Goal: Task Accomplishment & Management: Manage account settings

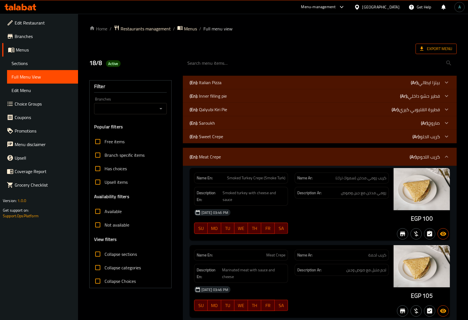
click at [442, 52] on span "Export Menu" at bounding box center [436, 48] width 32 height 7
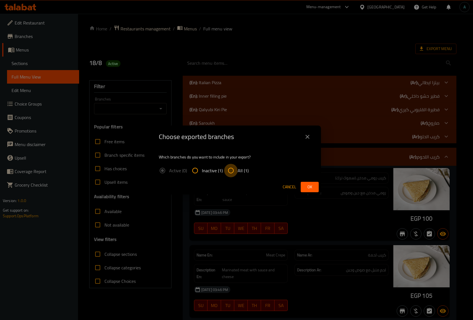
click at [233, 170] on input "All (1)" at bounding box center [231, 171] width 14 height 14
radio input "true"
click at [310, 187] on span "Ok" at bounding box center [310, 187] width 9 height 7
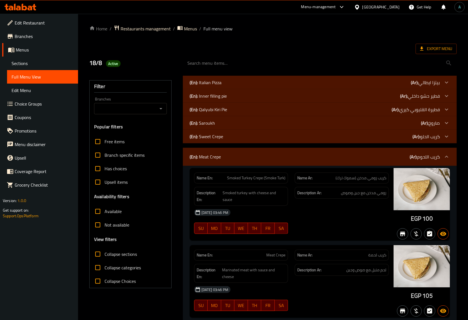
click at [392, 86] on div "(En): Sweet Crepe (Ar): كريب الحلو" at bounding box center [315, 82] width 250 height 7
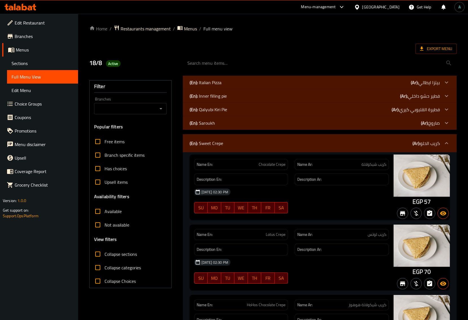
click at [367, 86] on div "(En): [PERSON_NAME] (Ar): صاروخ" at bounding box center [315, 82] width 250 height 7
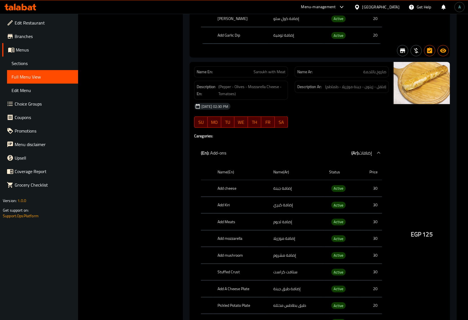
scroll to position [2043, 0]
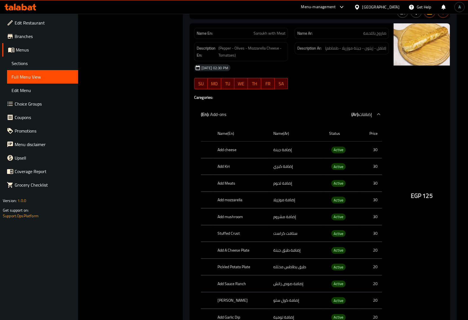
click at [23, 61] on span "Sections" at bounding box center [43, 63] width 62 height 7
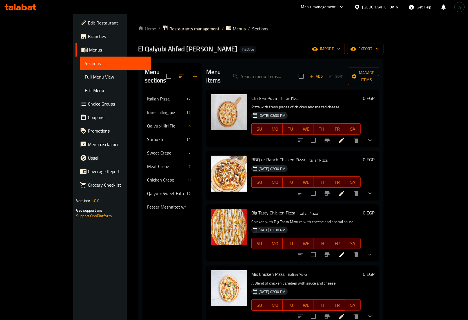
click at [266, 78] on div "Menu items Add Sort Manage items" at bounding box center [292, 76] width 173 height 27
click at [283, 54] on div "Home / Restaurants management / Menus / Sections El Qalyubi Ahfad Abu Sarea Ina…" at bounding box center [260, 206] width 245 height 363
click at [280, 72] on input "search" at bounding box center [261, 77] width 67 height 10
paste input "Hot dog Pizza"
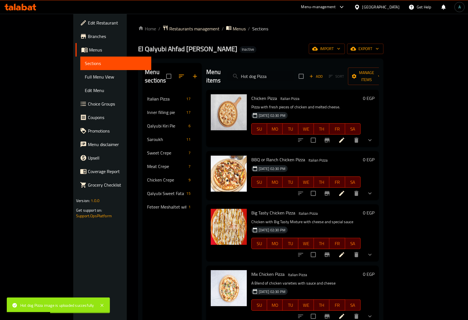
click at [294, 73] on input "Hot dog Pizza" at bounding box center [261, 77] width 67 height 10
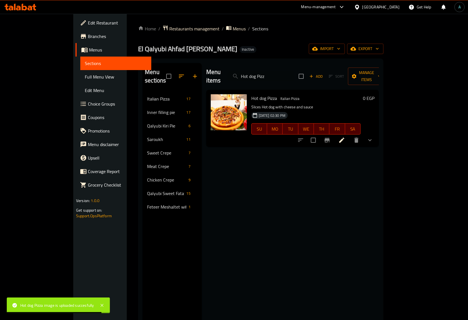
type input "Hot dog Pizz"
click at [85, 80] on span "Full Menu View" at bounding box center [116, 77] width 62 height 7
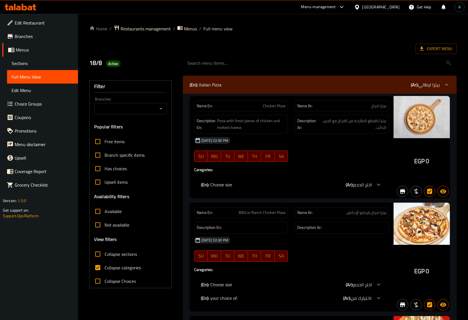
click at [114, 265] on span "Collapse categories" at bounding box center [123, 268] width 36 height 7
click at [105, 264] on input "Collapse categories" at bounding box center [98, 268] width 14 height 14
checkbox input "false"
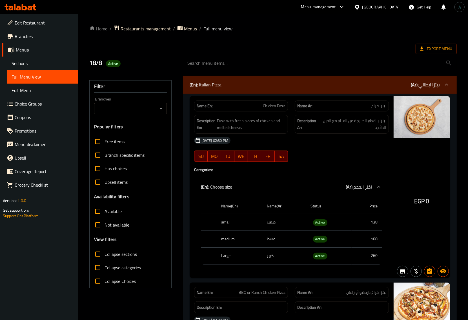
click at [328, 48] on div "Export Menu" at bounding box center [273, 49] width 368 height 10
click at [432, 49] on span "Export Menu" at bounding box center [436, 48] width 32 height 7
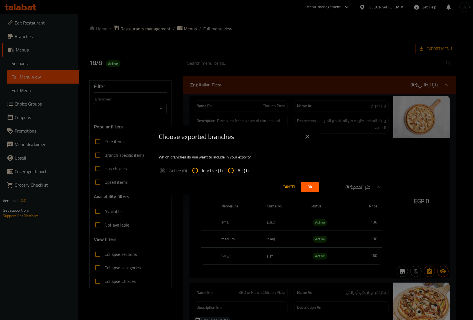
click at [233, 166] on input "All (1)" at bounding box center [231, 171] width 14 height 14
radio input "true"
click at [313, 186] on span "Ok" at bounding box center [310, 187] width 9 height 7
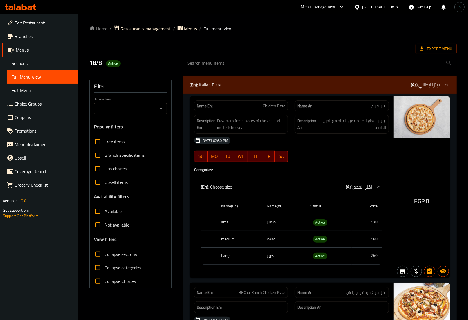
click at [31, 6] on icon at bounding box center [30, 8] width 5 height 5
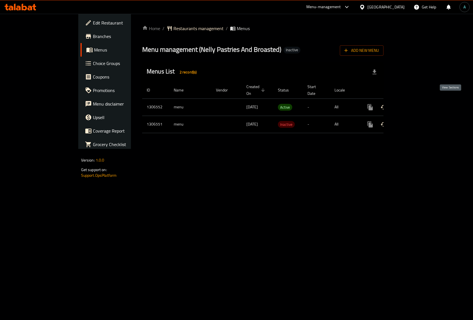
click at [418, 101] on link "enhanced table" at bounding box center [411, 108] width 14 height 14
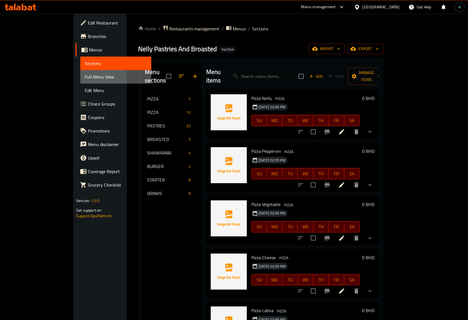
click at [85, 77] on span "Full Menu View" at bounding box center [116, 77] width 62 height 7
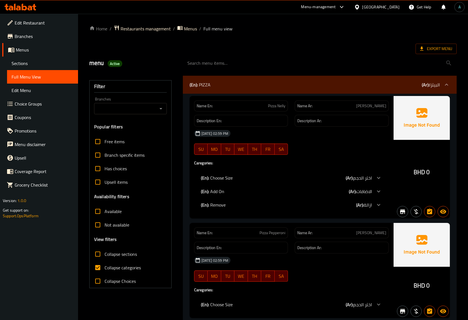
click at [115, 265] on span "Collapse categories" at bounding box center [123, 268] width 36 height 7
click at [105, 265] on input "Collapse categories" at bounding box center [98, 268] width 14 height 14
checkbox input "false"
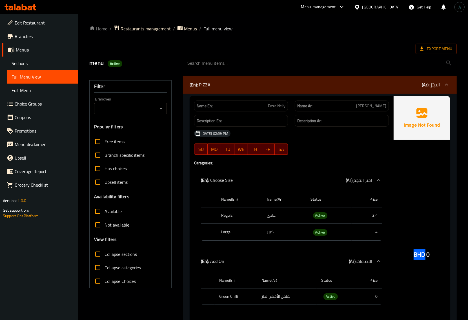
drag, startPoint x: 412, startPoint y: 257, endPoint x: 424, endPoint y: 257, distance: 12.4
click at [424, 257] on div "BHD 0" at bounding box center [422, 239] width 56 height 287
copy span "BHD"
click at [317, 217] on span "Active" at bounding box center [320, 216] width 14 height 6
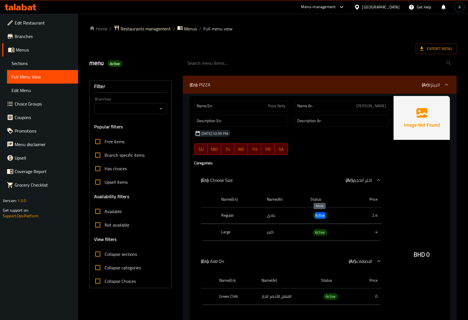
copy span "Active"
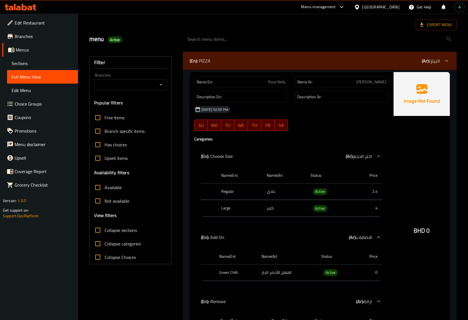
scroll to position [35, 0]
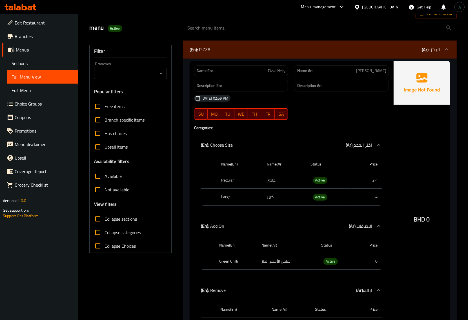
click at [433, 14] on div "Get Help" at bounding box center [420, 7] width 32 height 14
click at [433, 16] on span "Export Menu" at bounding box center [436, 13] width 32 height 7
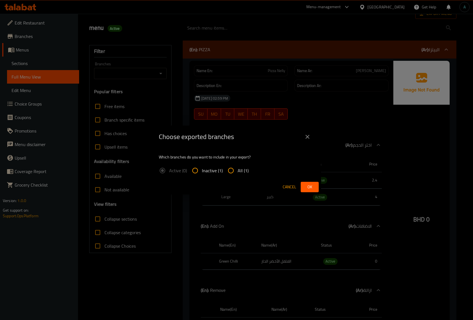
click at [237, 168] on input "All (1)" at bounding box center [231, 171] width 14 height 14
radio input "true"
click at [314, 185] on span "Ok" at bounding box center [310, 187] width 9 height 7
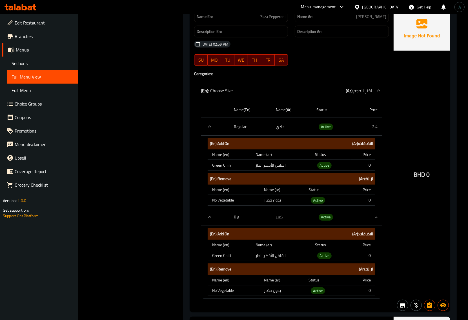
scroll to position [352, 0]
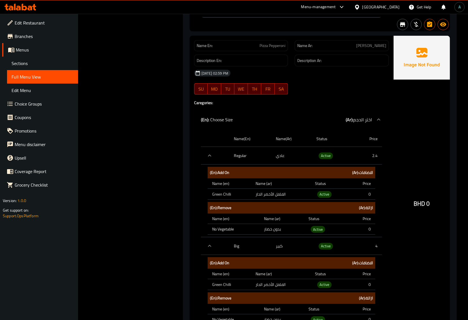
click at [268, 49] on span "Pizza Pepperoni" at bounding box center [273, 46] width 26 height 6
copy span "Pizza Pepperoni"
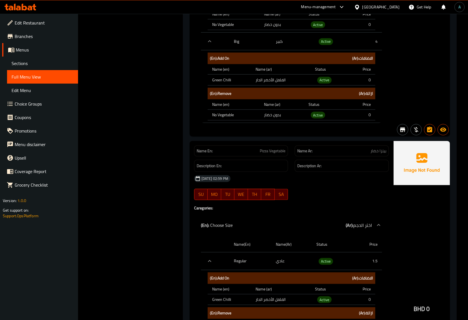
scroll to position [564, 0]
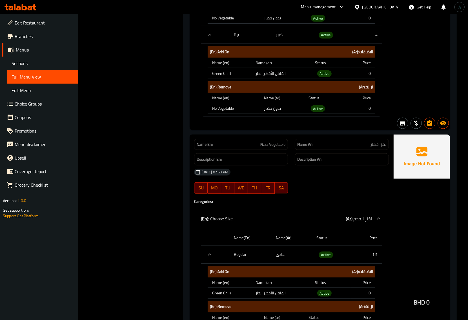
click at [276, 147] on span "Pizza Vegetable" at bounding box center [273, 145] width 26 height 6
copy span "Pizza Vegetable"
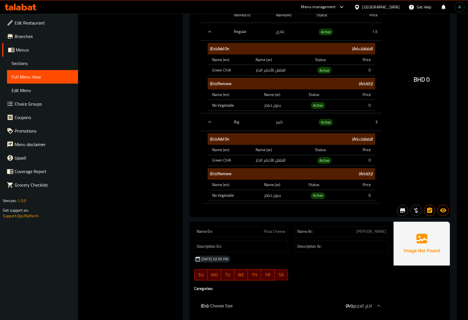
scroll to position [810, 0]
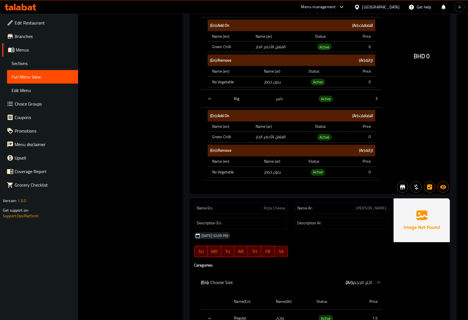
click at [275, 212] on span "Pizza Cheese" at bounding box center [275, 209] width 22 height 6
copy span "Pizza Cheese"
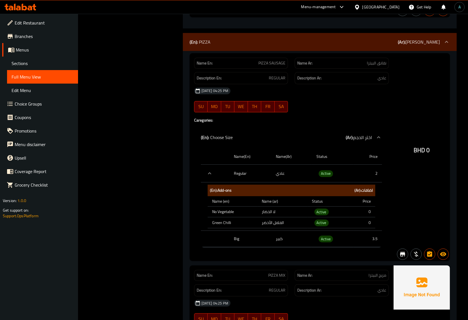
scroll to position [1621, 0]
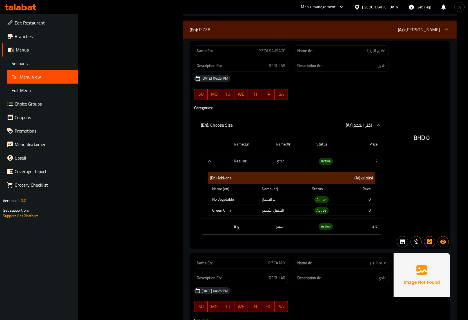
click at [310, 216] on td "Active" at bounding box center [329, 210] width 42 height 11
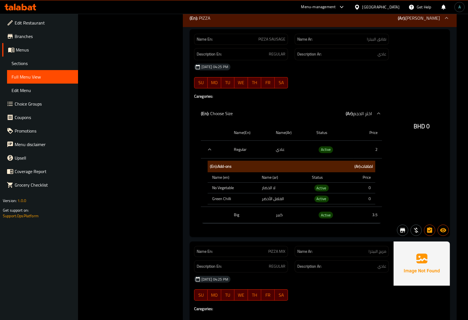
scroll to position [1644, 0]
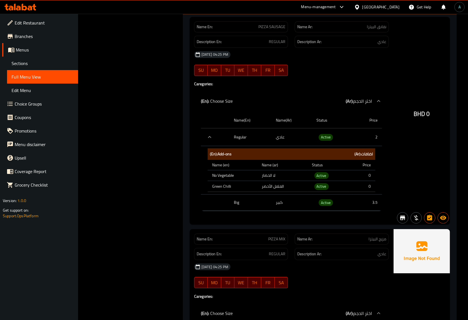
copy span "PIZZA SAUSAGE"
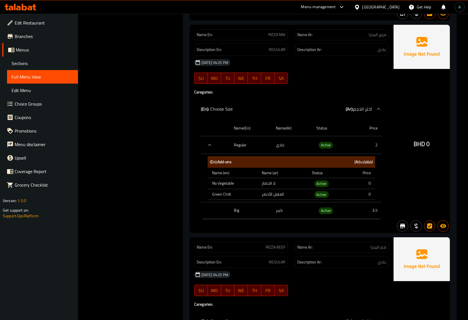
scroll to position [1821, 0]
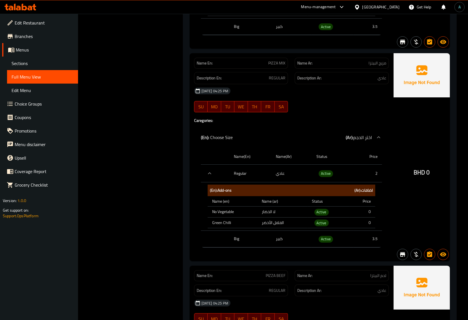
copy span "PIZZA MIX"
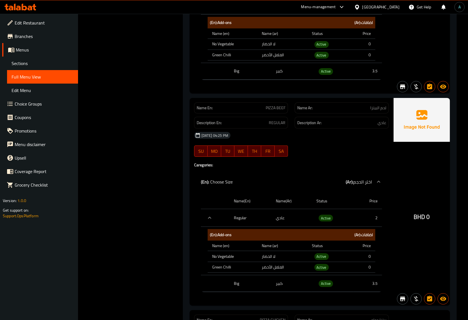
scroll to position [1997, 0]
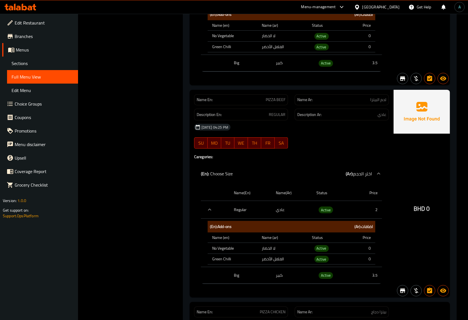
copy span "PIZZA BEEF"
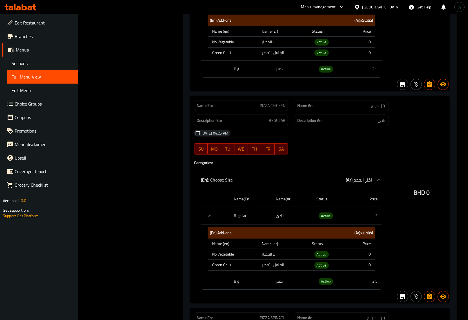
scroll to position [2243, 0]
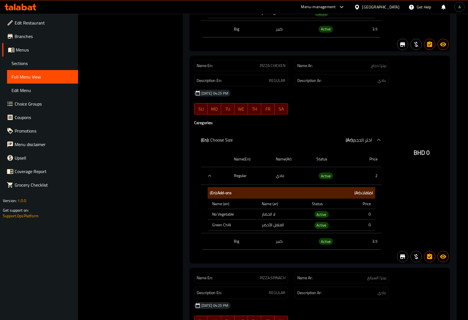
copy span "PIZZA CHICKEN"
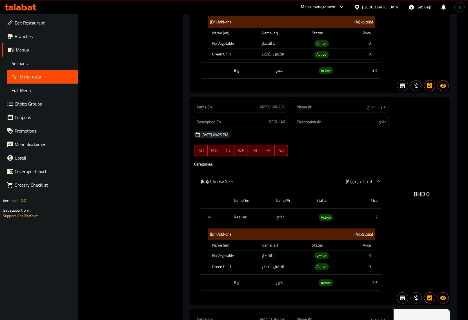
scroll to position [2420, 0]
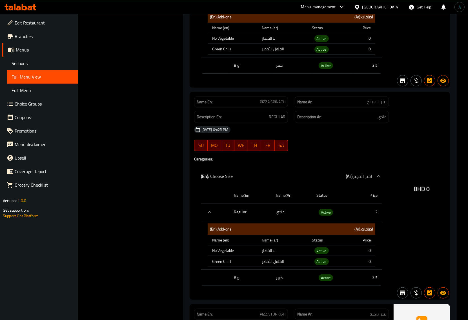
copy span "PIZZA SPINACH"
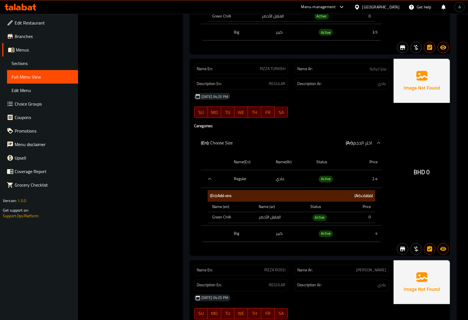
scroll to position [2666, 0]
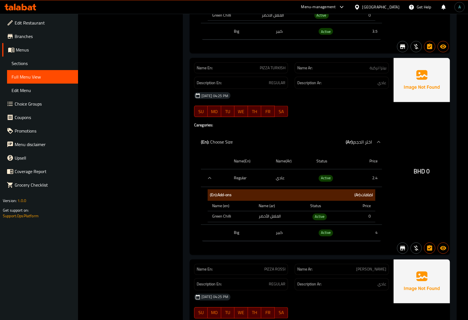
click at [274, 71] on span "PIZZA TURKISH" at bounding box center [273, 68] width 26 height 6
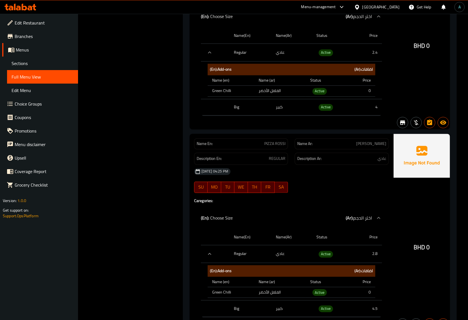
scroll to position [2842, 0]
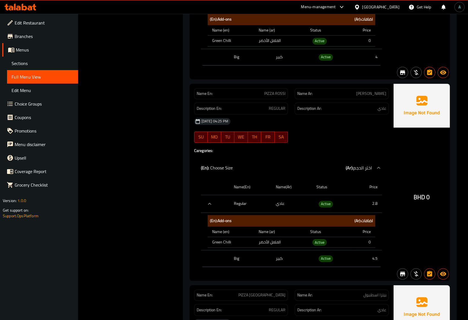
click at [275, 99] on div "Name En: PIZZA ROSSI" at bounding box center [241, 93] width 94 height 11
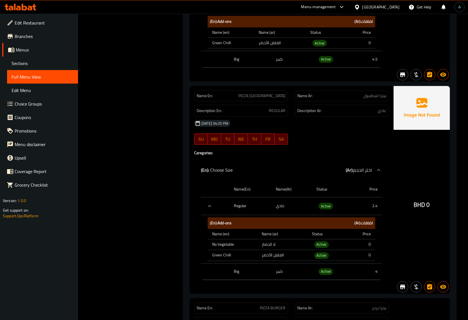
scroll to position [3054, 0]
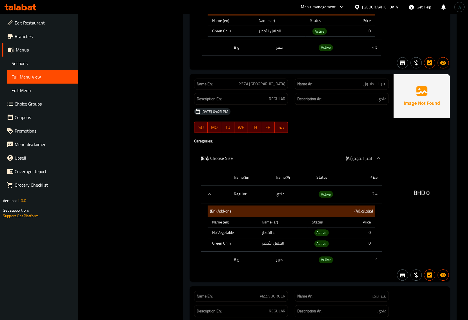
click at [274, 87] on span "PIZZA ISTANBUL" at bounding box center [261, 84] width 47 height 6
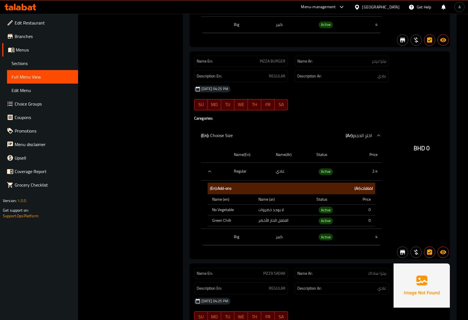
scroll to position [3300, 0]
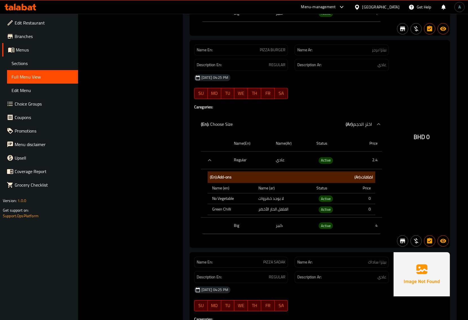
click at [273, 53] on span "PIZZA BURGER" at bounding box center [273, 50] width 26 height 6
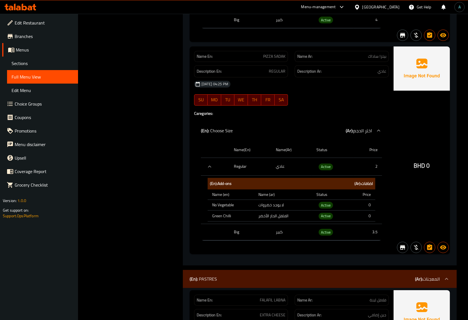
scroll to position [3512, 0]
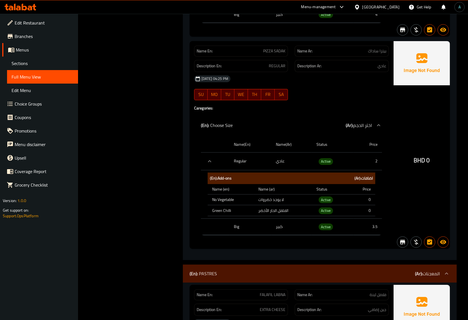
click at [275, 54] on span "PIZZA SADAK" at bounding box center [274, 51] width 22 height 6
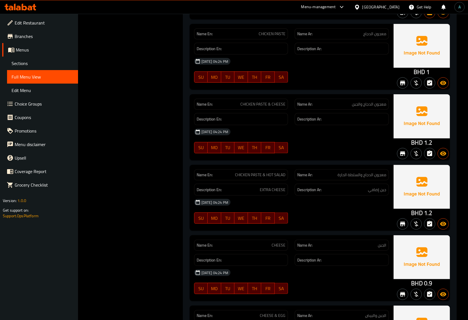
scroll to position [4357, 0]
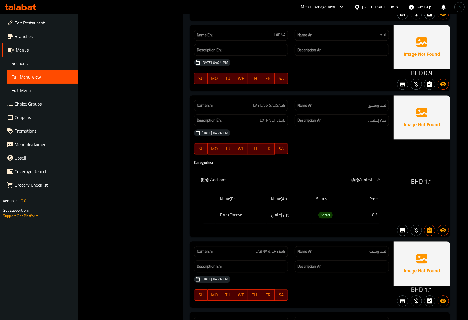
scroll to position [4921, 0]
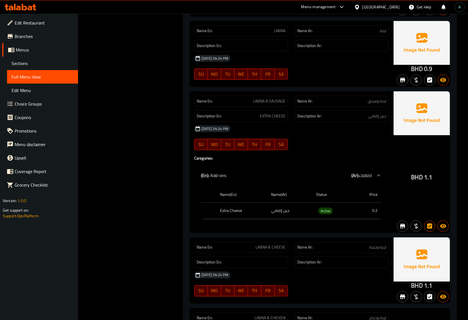
click at [272, 104] on span "LABNA & SAUSAGE" at bounding box center [269, 101] width 32 height 6
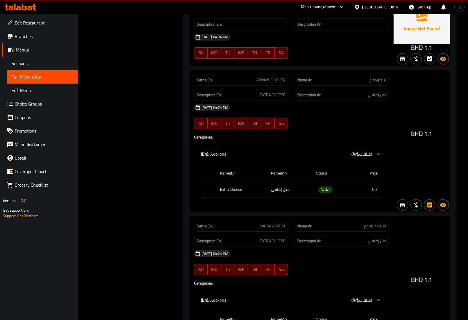
scroll to position [5167, 0]
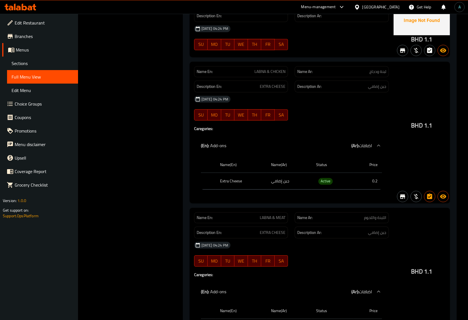
click at [264, 75] on span "LABNA & CHICKEN" at bounding box center [269, 72] width 31 height 6
click at [271, 221] on span "LABNA & MEAT" at bounding box center [273, 218] width 26 height 6
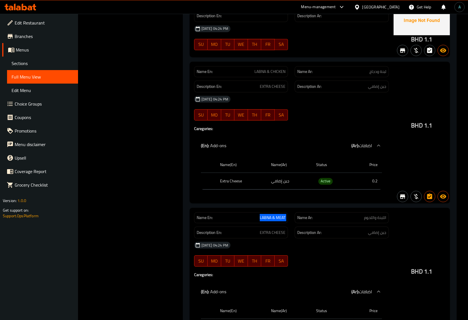
click at [271, 221] on span "LABNA & MEAT" at bounding box center [273, 218] width 26 height 6
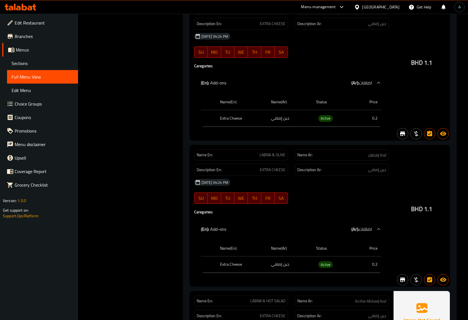
scroll to position [5379, 0]
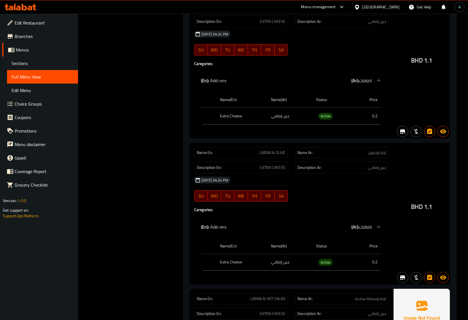
click at [278, 156] on span "LABNA & OLIVE" at bounding box center [273, 153] width 26 height 6
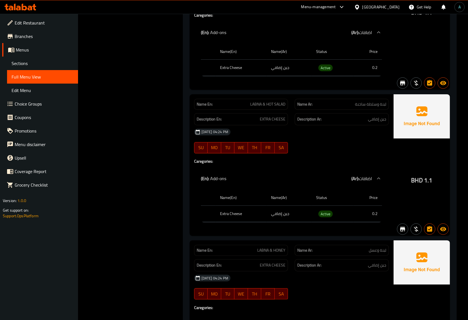
scroll to position [5590, 0]
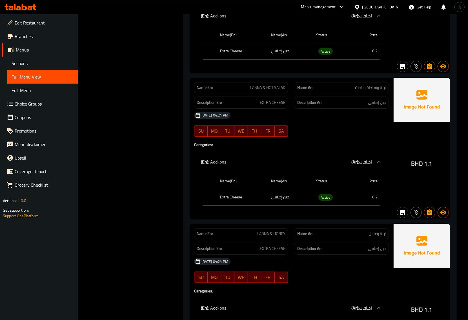
click at [271, 91] on span "LABNA & HOT SALAD" at bounding box center [267, 88] width 35 height 6
click at [279, 237] on span "LABNA & HONEY" at bounding box center [271, 234] width 28 height 6
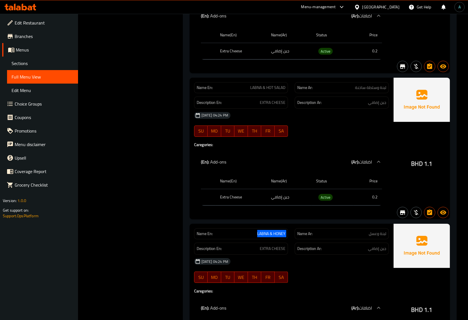
click at [279, 237] on span "LABNA & HONEY" at bounding box center [271, 234] width 28 height 6
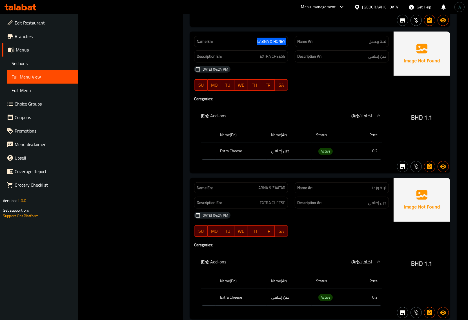
scroll to position [5801, 0]
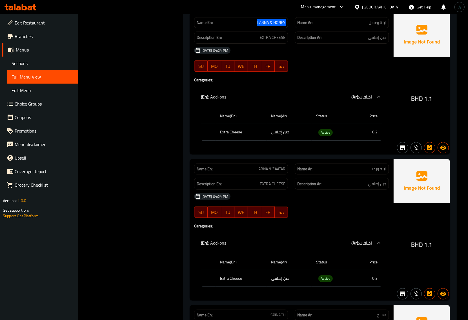
click at [275, 172] on span "LABNA & ZAATAR" at bounding box center [270, 169] width 29 height 6
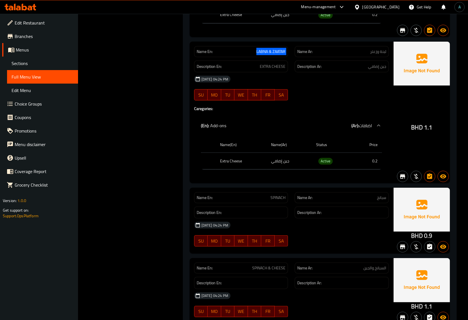
scroll to position [5942, 0]
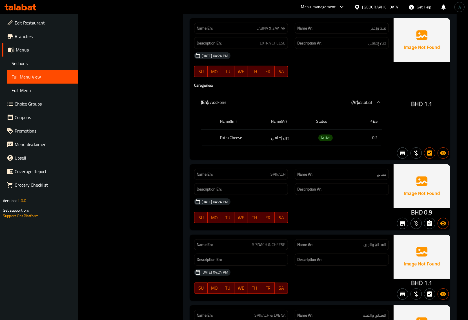
click at [280, 178] on span "SPINACH" at bounding box center [278, 175] width 15 height 6
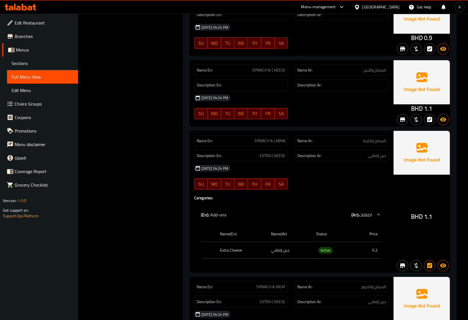
scroll to position [6119, 0]
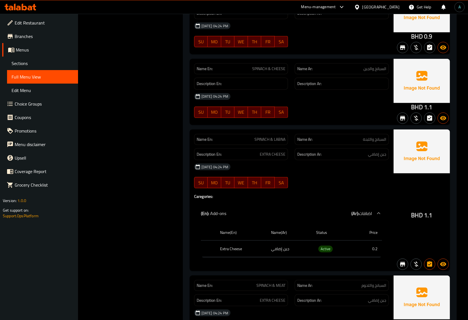
click at [270, 143] on span "SPINACH & LABNA" at bounding box center [269, 140] width 31 height 6
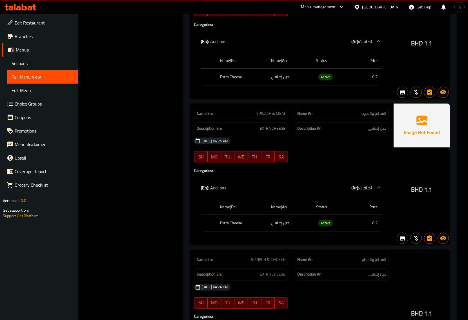
scroll to position [6295, 0]
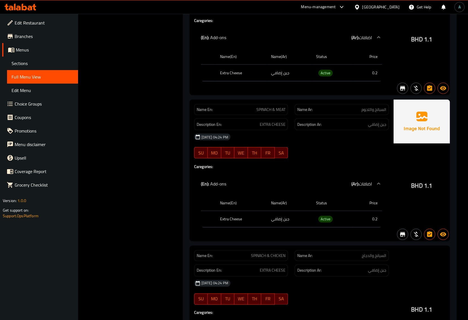
click at [264, 115] on div "Name En: SPINACH & MEAT" at bounding box center [241, 109] width 94 height 11
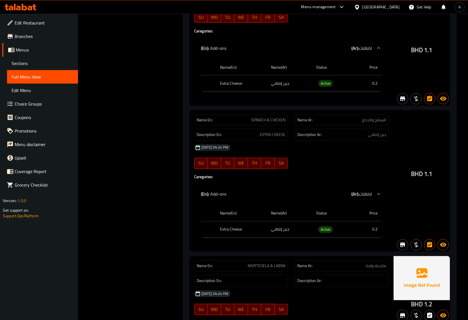
scroll to position [6436, 0]
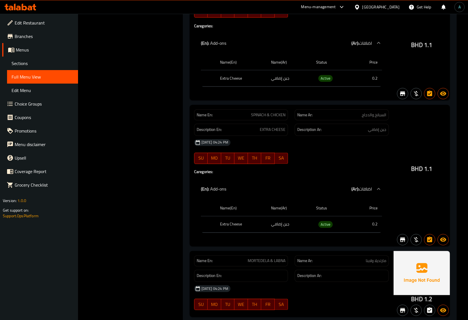
click at [273, 118] on span "SPINACH & CHICKEN" at bounding box center [268, 115] width 34 height 6
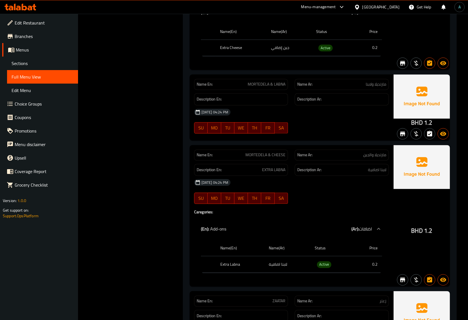
scroll to position [6612, 0]
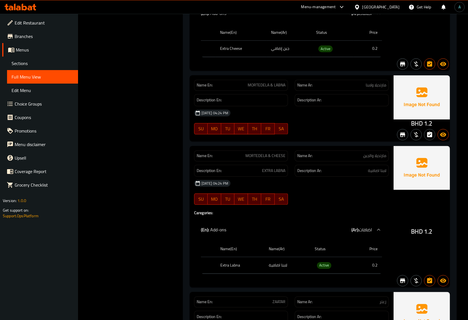
click at [267, 165] on div "Name En: MORTEDELA & CHEESE" at bounding box center [241, 156] width 101 height 18
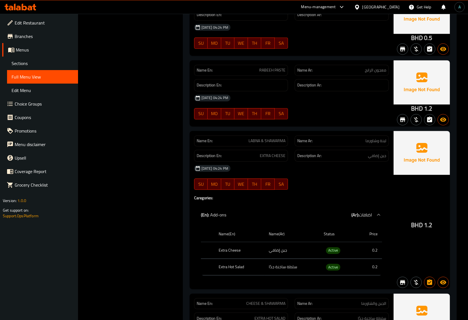
scroll to position [6929, 0]
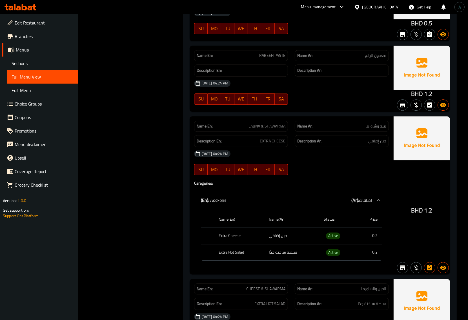
click at [275, 132] on div "Name En: LABNA & SHAWARMA" at bounding box center [241, 126] width 94 height 11
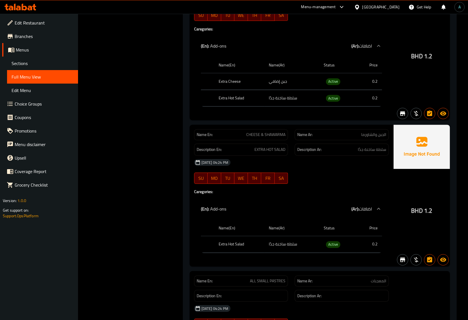
scroll to position [7105, 0]
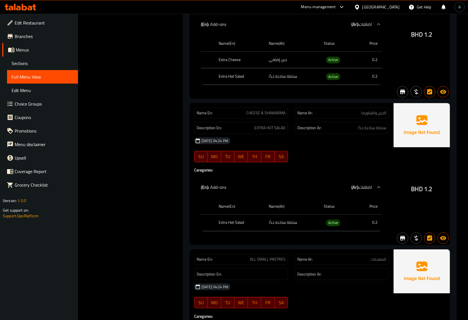
click at [273, 116] on span "CHEESE & SHAWARMA" at bounding box center [265, 113] width 39 height 6
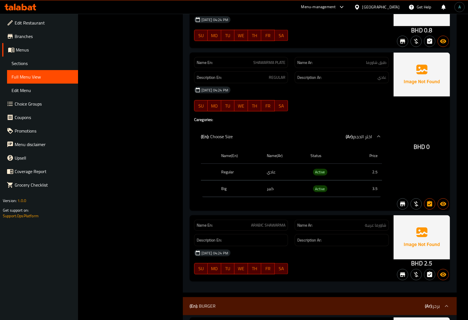
scroll to position [8197, 0]
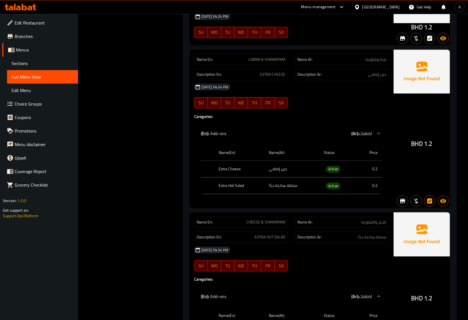
scroll to position [6999, 0]
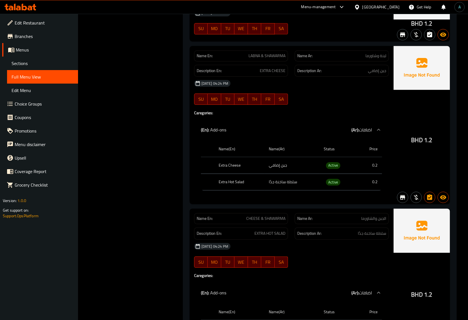
click at [267, 59] on span "LABNA & SHAWARMA" at bounding box center [267, 56] width 37 height 6
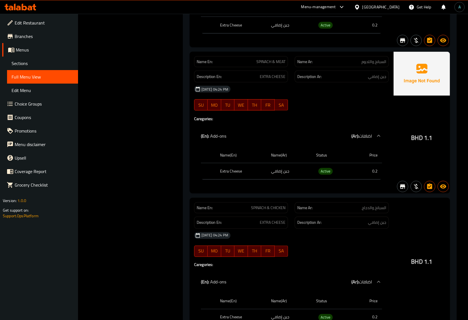
scroll to position [6330, 0]
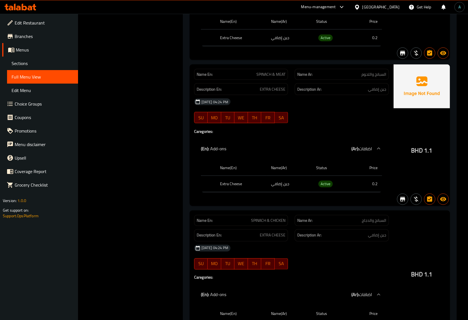
click at [265, 78] on span "SPINACH & MEAT" at bounding box center [270, 75] width 29 height 6
click at [276, 224] on span "SPINACH & CHICKEN" at bounding box center [268, 221] width 34 height 6
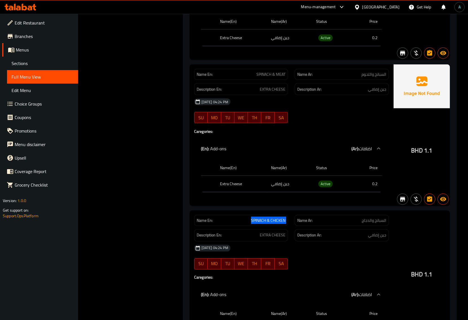
click at [276, 224] on span "SPINACH & CHICKEN" at bounding box center [268, 221] width 34 height 6
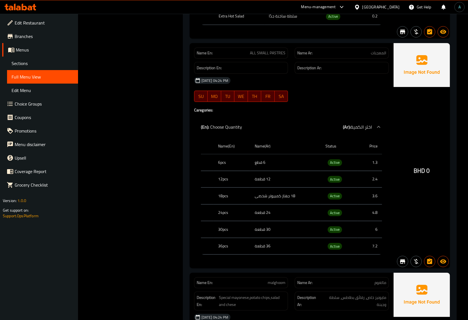
scroll to position [7316, 0]
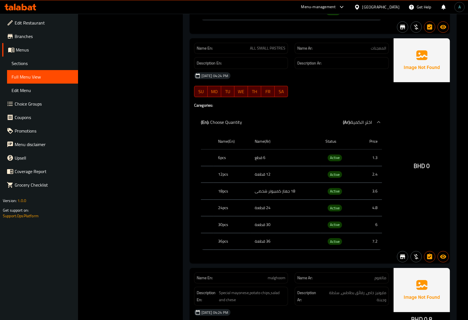
click at [224, 200] on th "18pcs" at bounding box center [232, 191] width 37 height 17
click at [283, 200] on td "18 جهاز كمبيوتر شخصى" at bounding box center [285, 191] width 71 height 17
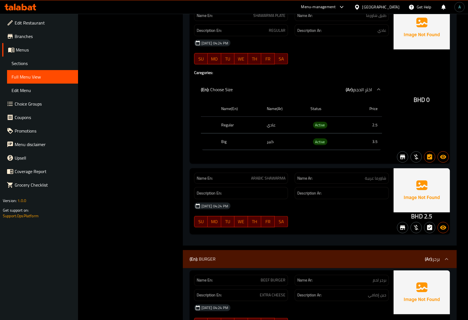
scroll to position [8197, 0]
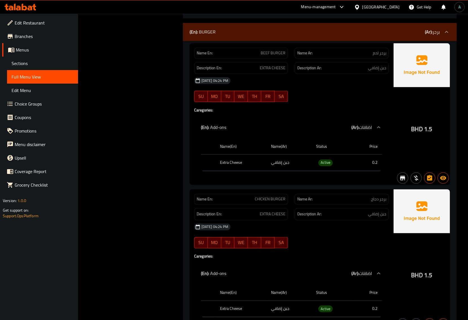
scroll to position [8476, 0]
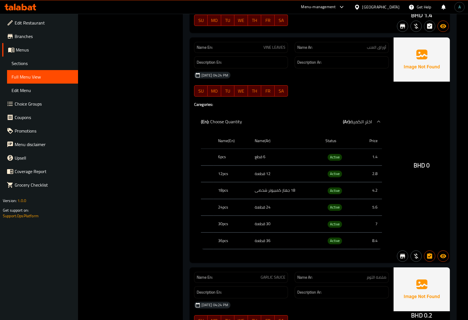
scroll to position [9192, 0]
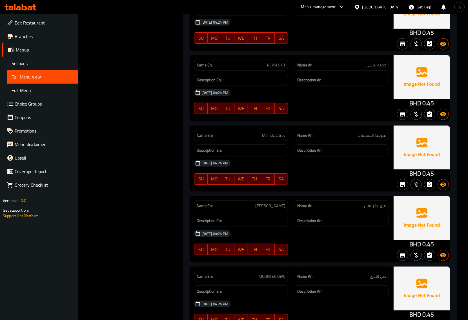
scroll to position [9580, 0]
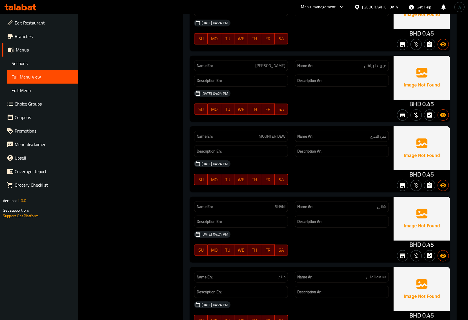
scroll to position [9721, 0]
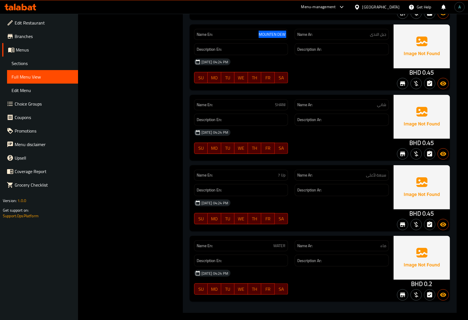
scroll to position [9826, 0]
